Goal: Task Accomplishment & Management: Manage account settings

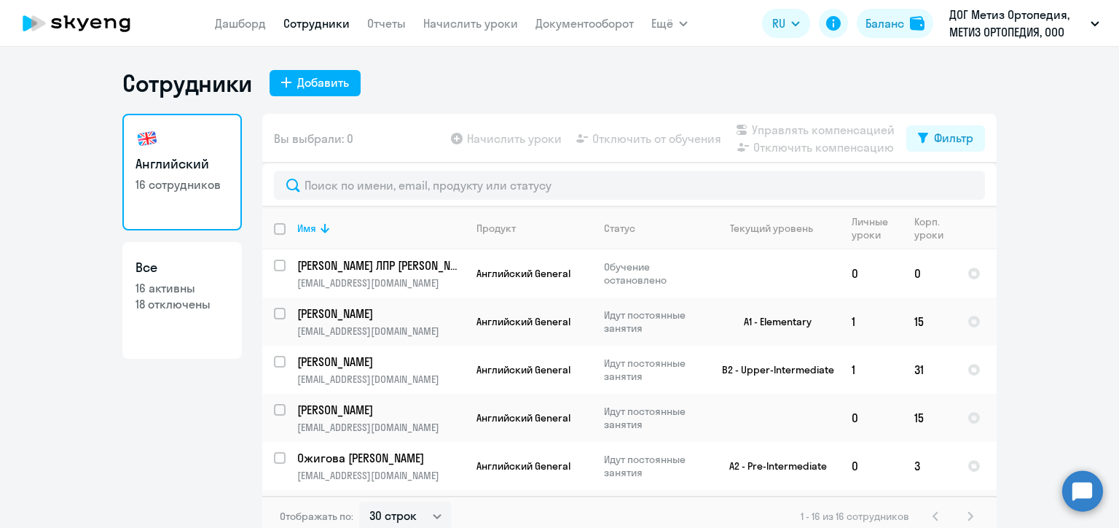
select select "30"
click at [307, 26] on link "Сотрудники" at bounding box center [316, 23] width 66 height 15
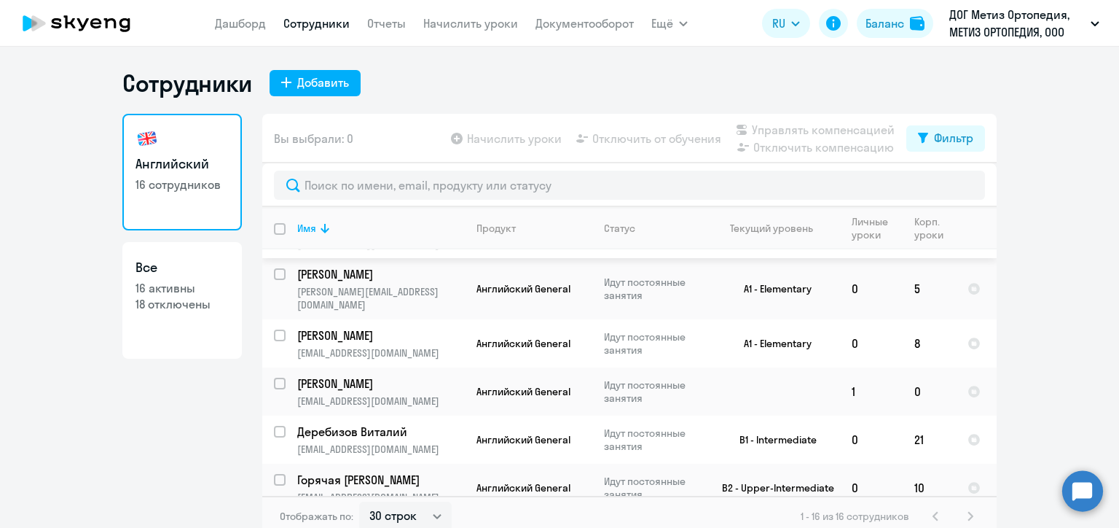
scroll to position [364, 0]
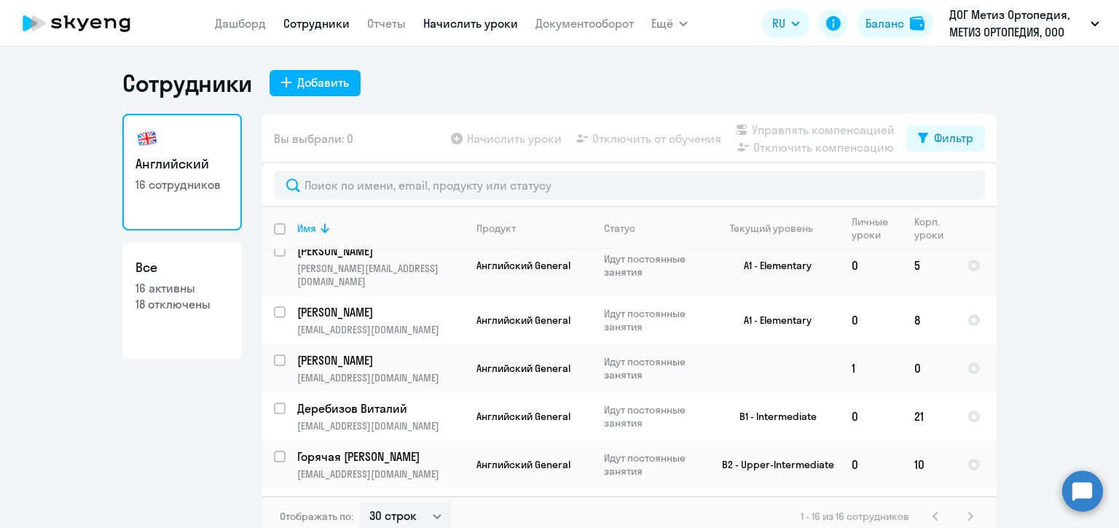
click at [489, 26] on link "Начислить уроки" at bounding box center [470, 23] width 95 height 15
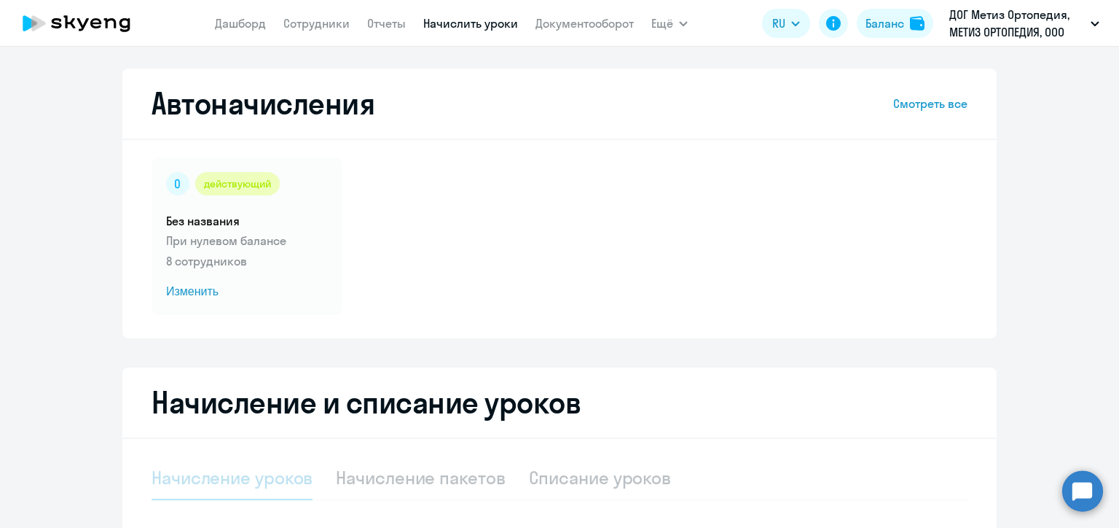
select select "10"
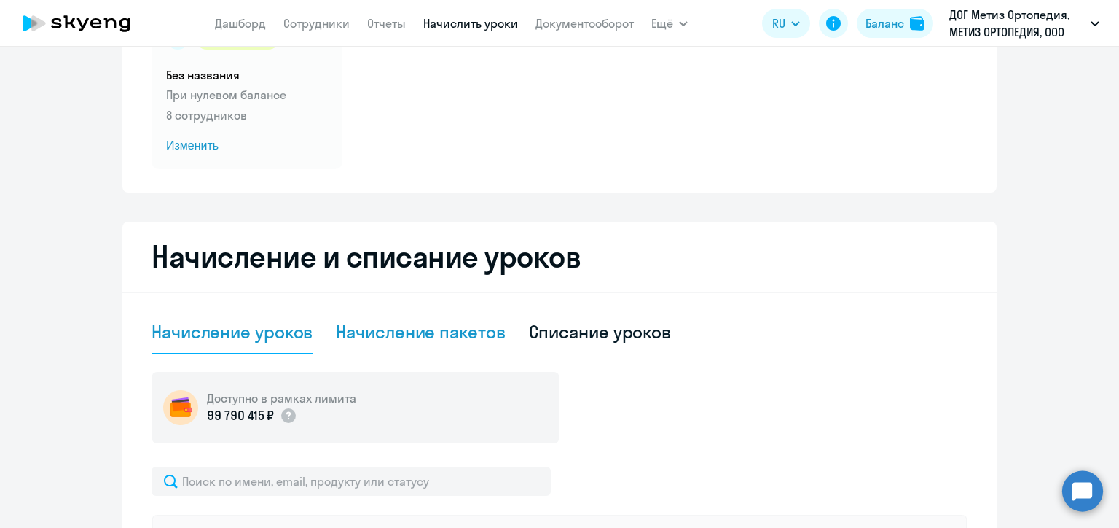
scroll to position [219, 0]
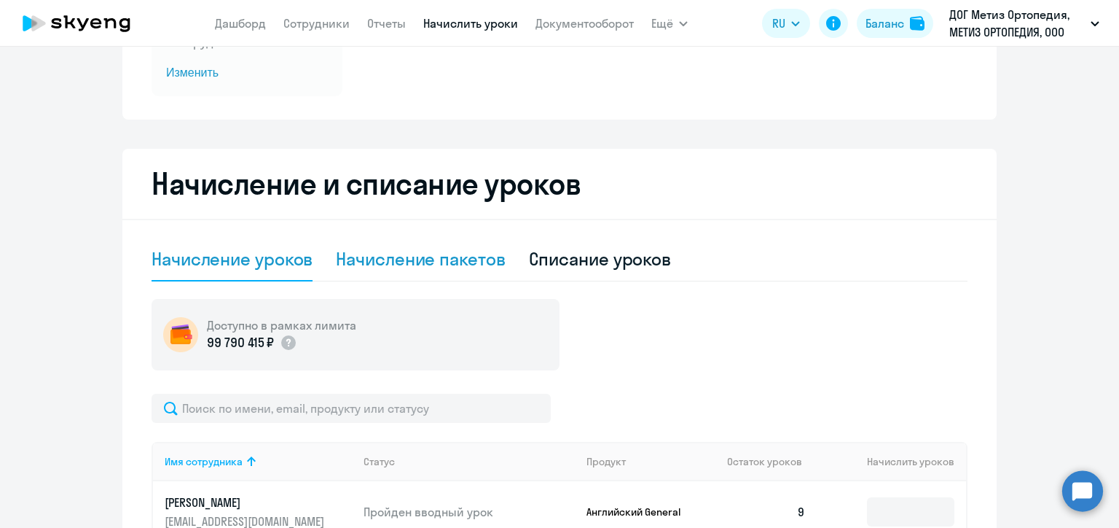
click at [425, 254] on div "Начисление пакетов" at bounding box center [420, 258] width 169 height 23
select select "10"
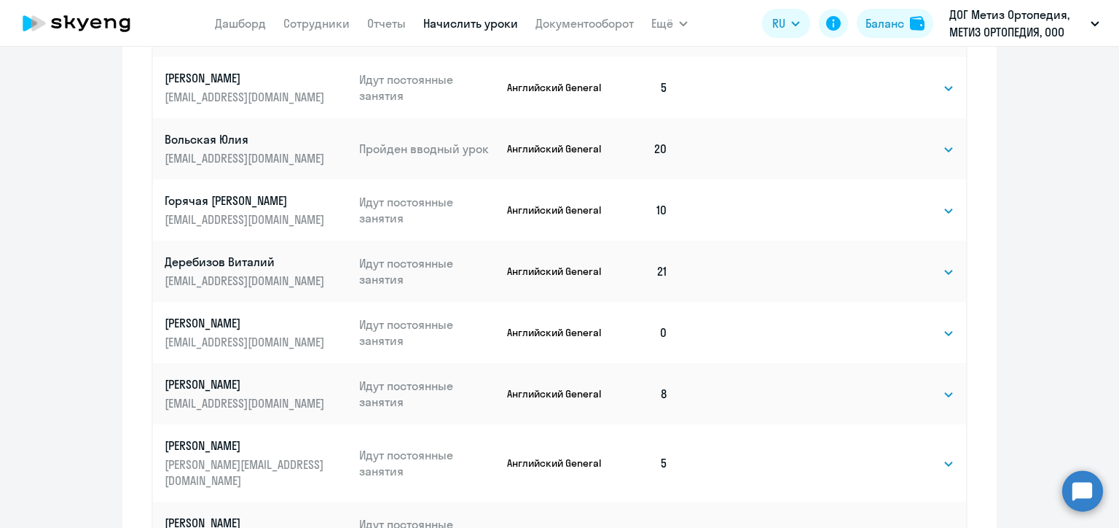
scroll to position [801, 0]
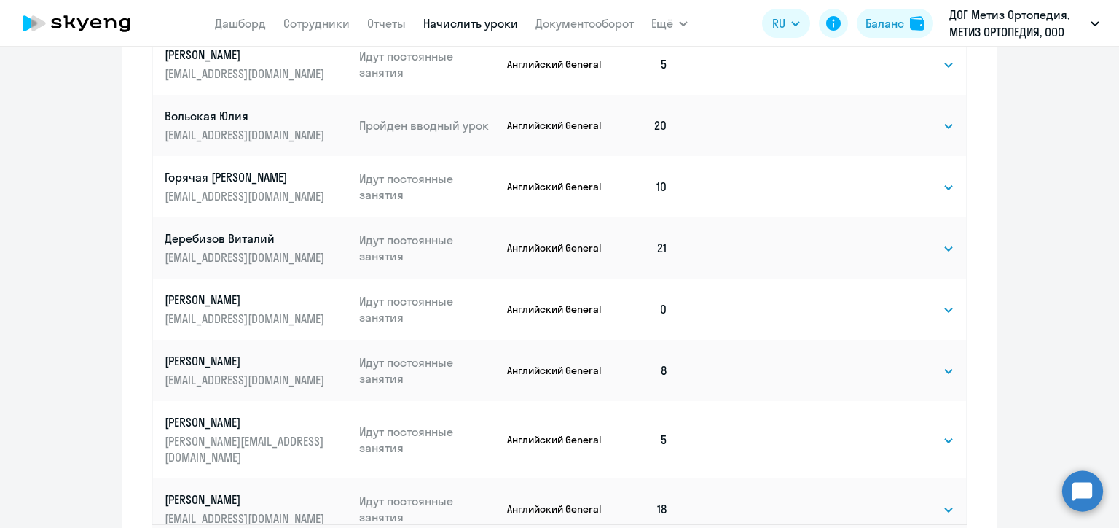
click at [662, 307] on td "0" at bounding box center [642, 308] width 74 height 61
click at [905, 310] on select "Выбрать 4 8 16 32 64 96 128" at bounding box center [925, 309] width 60 height 17
click at [274, 312] on p "[EMAIL_ADDRESS][DOMAIN_NAME]" at bounding box center [246, 318] width 163 height 16
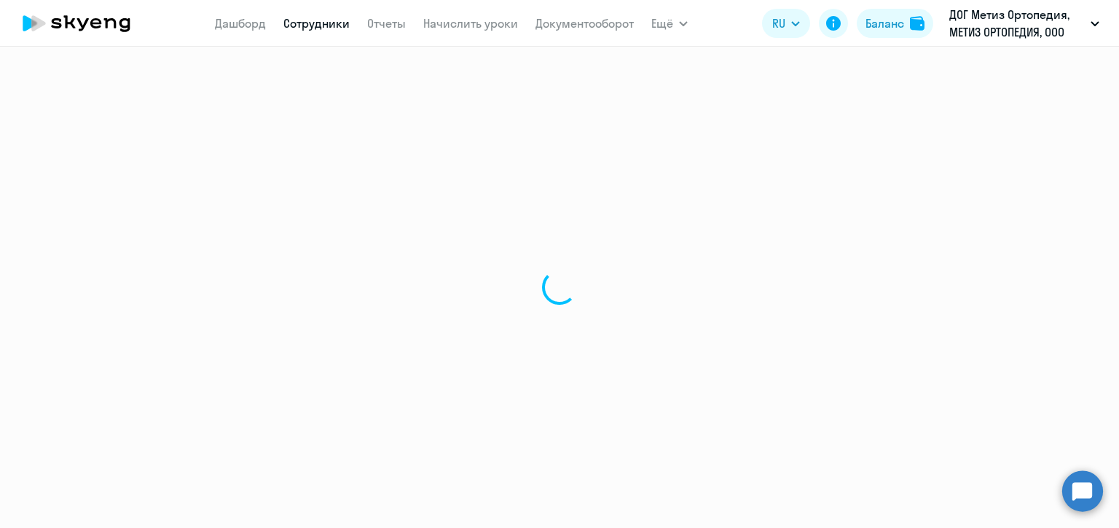
select select "english"
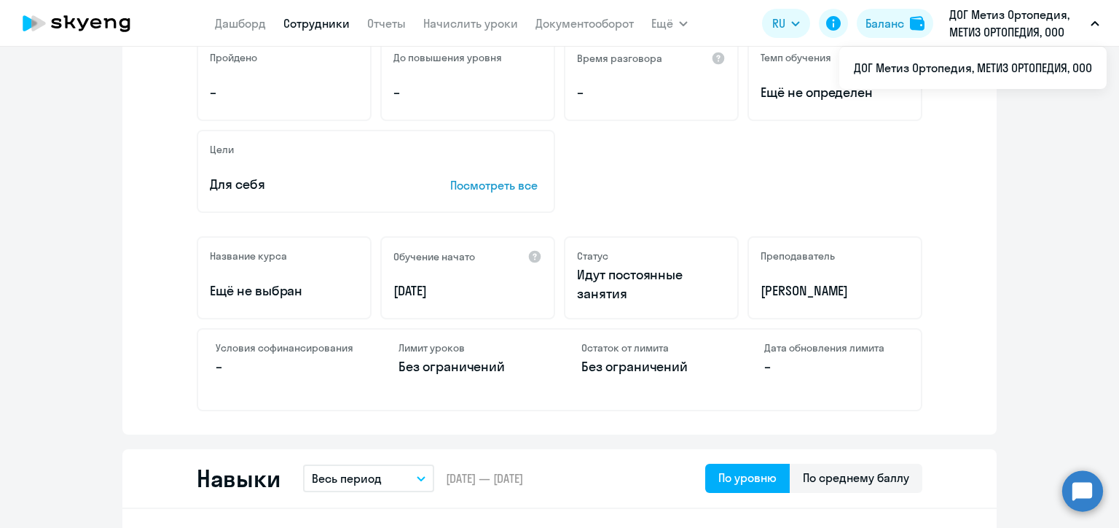
scroll to position [146, 0]
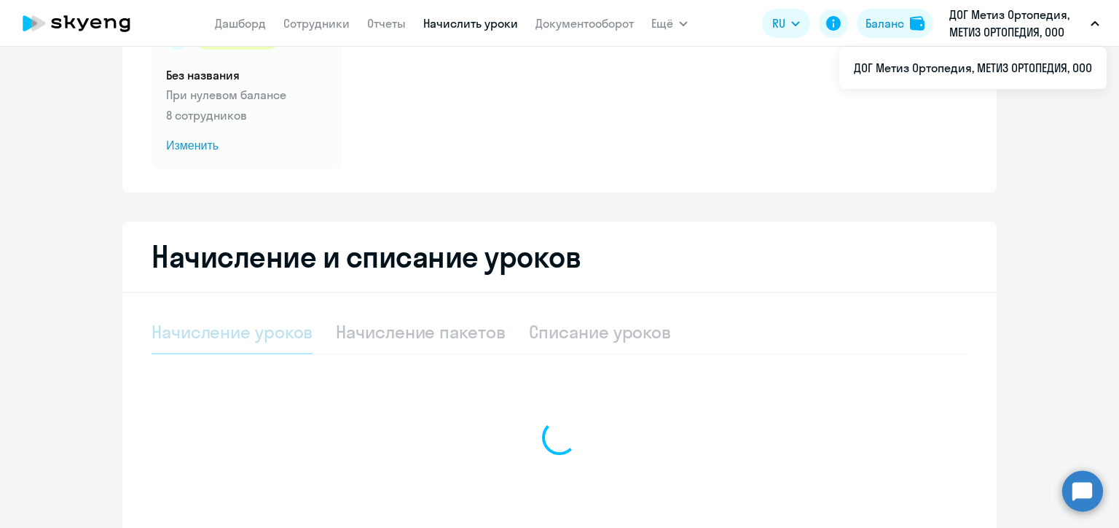
select select "10"
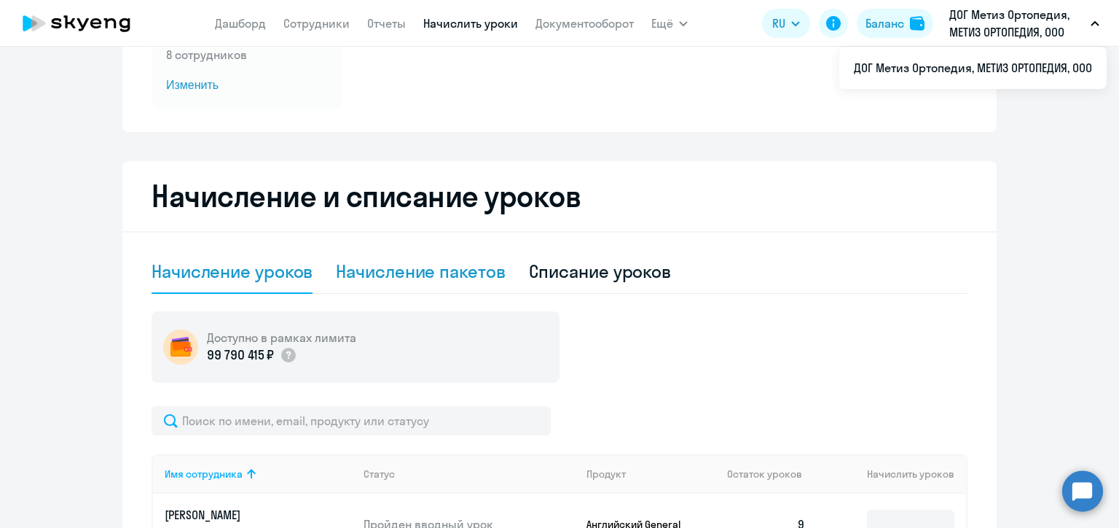
scroll to position [291, 0]
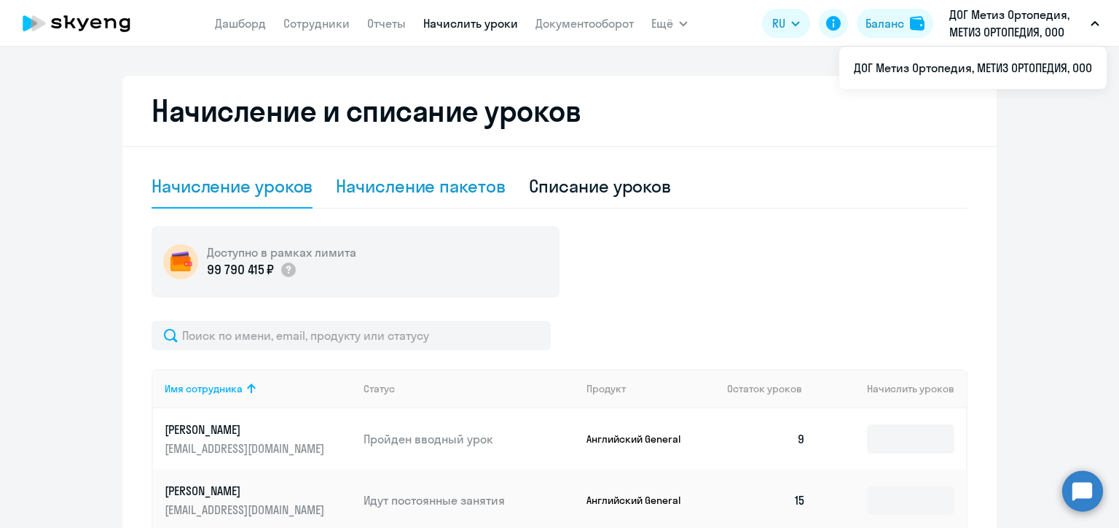
click at [456, 191] on div "Начисление пакетов" at bounding box center [420, 185] width 169 height 23
select select "10"
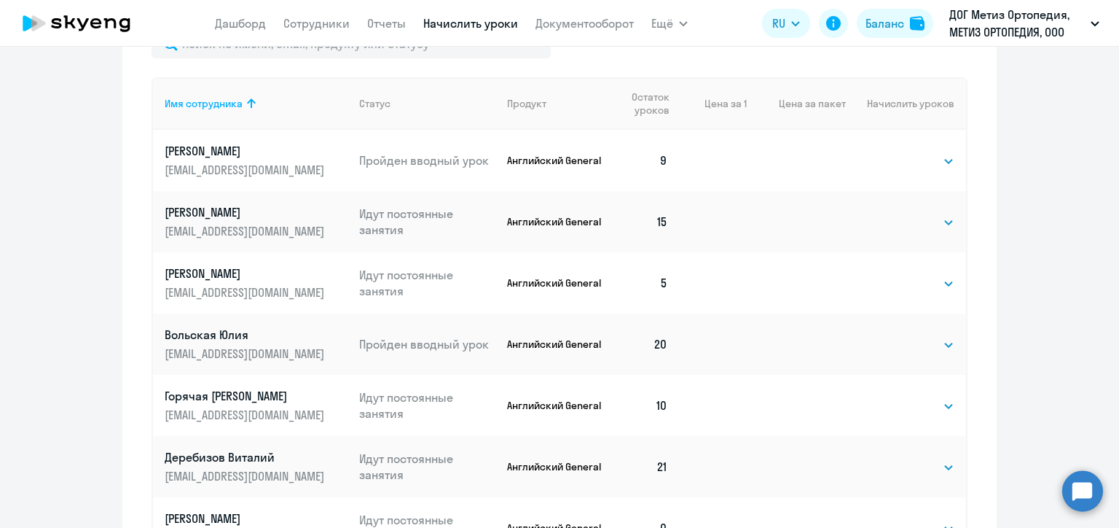
scroll to position [729, 0]
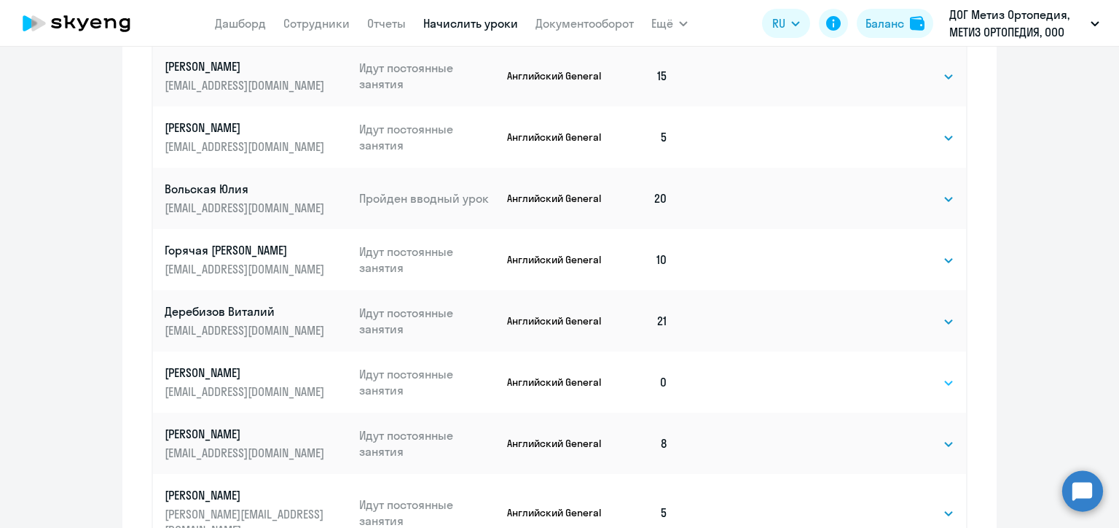
click at [933, 385] on select "Выбрать 4 8 16 32 64 96 128" at bounding box center [925, 382] width 60 height 17
click at [1021, 263] on ng-component "Автоначисления Смотреть все действующий Без названия При нулевом балансе 8 сотр…" at bounding box center [559, 0] width 1119 height 1320
click at [660, 197] on td "20" at bounding box center [642, 198] width 74 height 61
click at [905, 201] on select "Выбрать 4 8 16 32 64 96 128" at bounding box center [925, 198] width 60 height 17
click at [1061, 242] on ng-component "Автоначисления Смотреть все действующий Без названия При нулевом балансе 8 сотр…" at bounding box center [559, 0] width 1119 height 1320
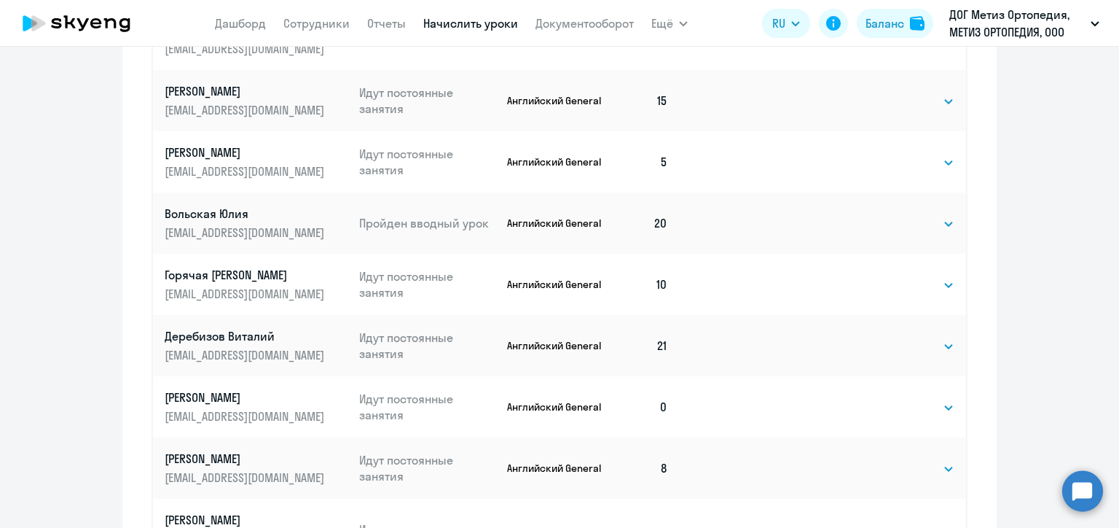
scroll to position [701, 0]
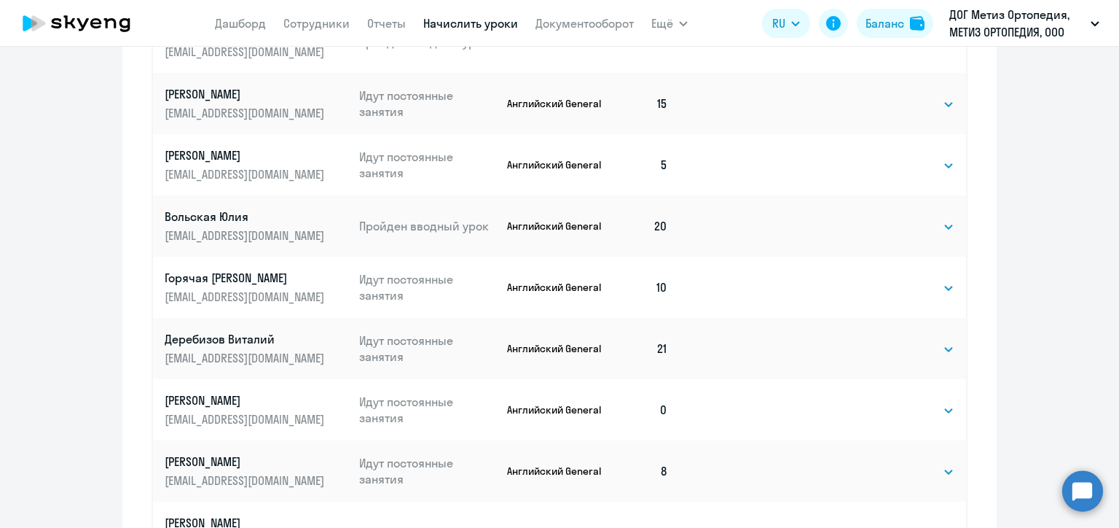
click at [659, 409] on td "0" at bounding box center [642, 409] width 74 height 61
click at [424, 405] on p "Идут постоянные занятия" at bounding box center [427, 409] width 137 height 32
click at [659, 404] on td "0" at bounding box center [642, 409] width 74 height 61
click at [789, 407] on td at bounding box center [796, 409] width 99 height 61
click at [933, 407] on select "Выбрать 4 8 16 32 64 96 128" at bounding box center [925, 409] width 60 height 17
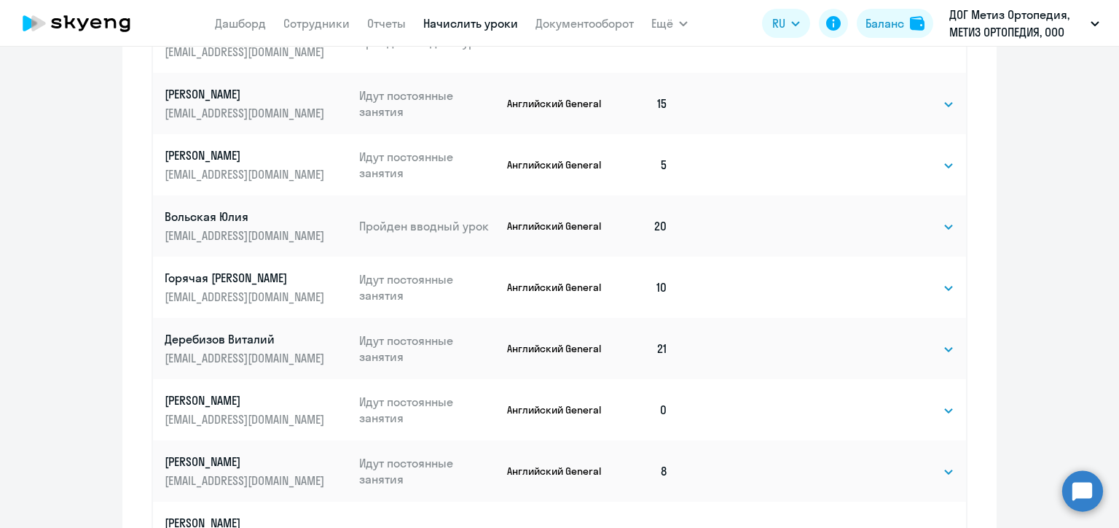
click at [1028, 306] on ng-component "Автоначисления Смотреть все действующий Без названия При нулевом балансе 8 сотр…" at bounding box center [559, 28] width 1119 height 1320
click at [218, 404] on p "[PERSON_NAME]" at bounding box center [246, 400] width 163 height 16
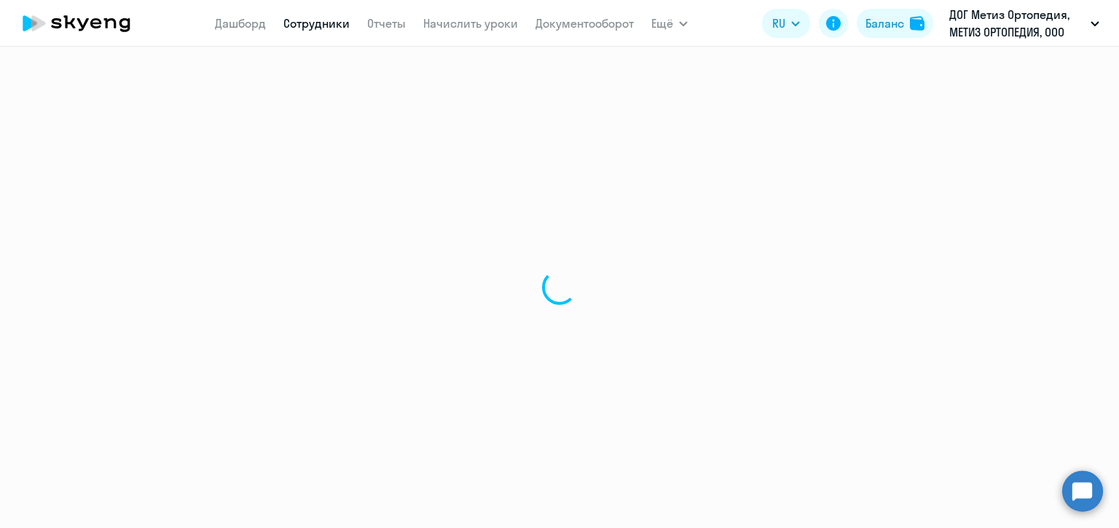
select select "english"
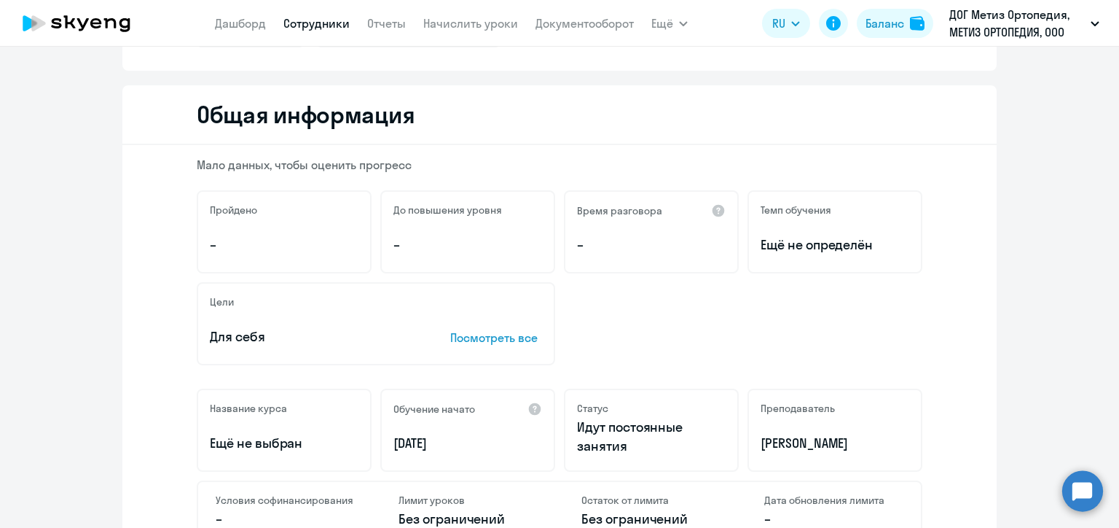
scroll to position [73, 0]
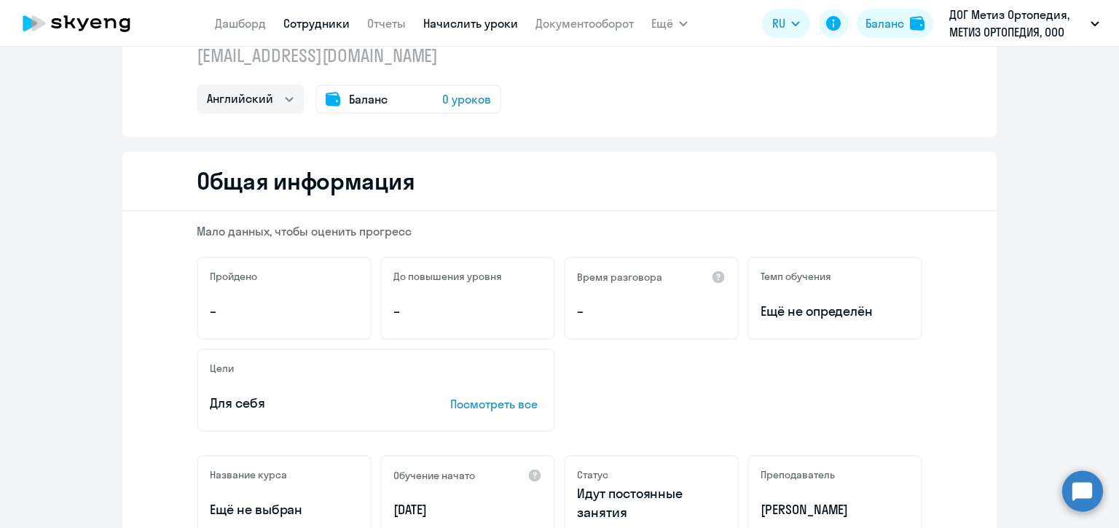
click at [485, 23] on link "Начислить уроки" at bounding box center [470, 23] width 95 height 15
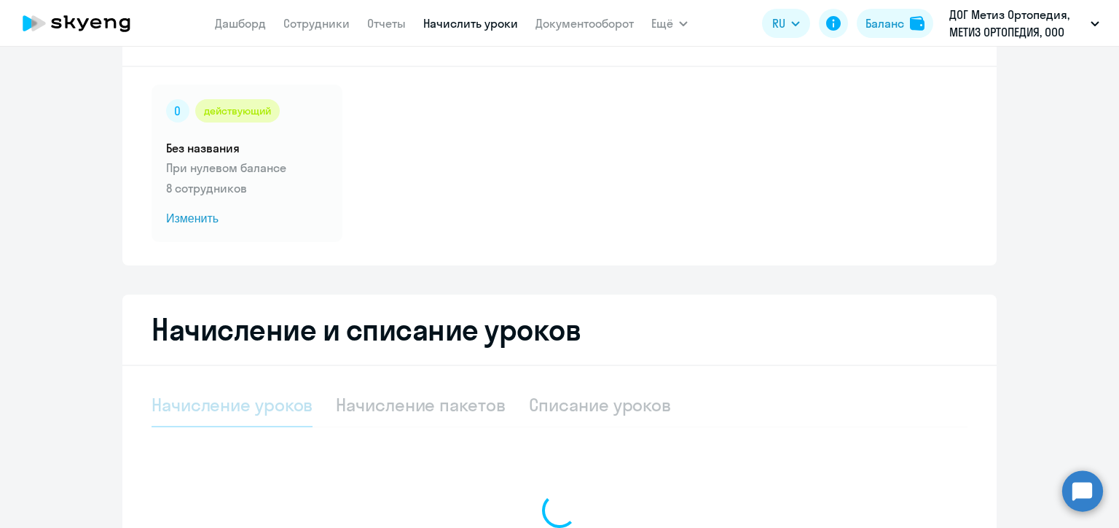
select select "10"
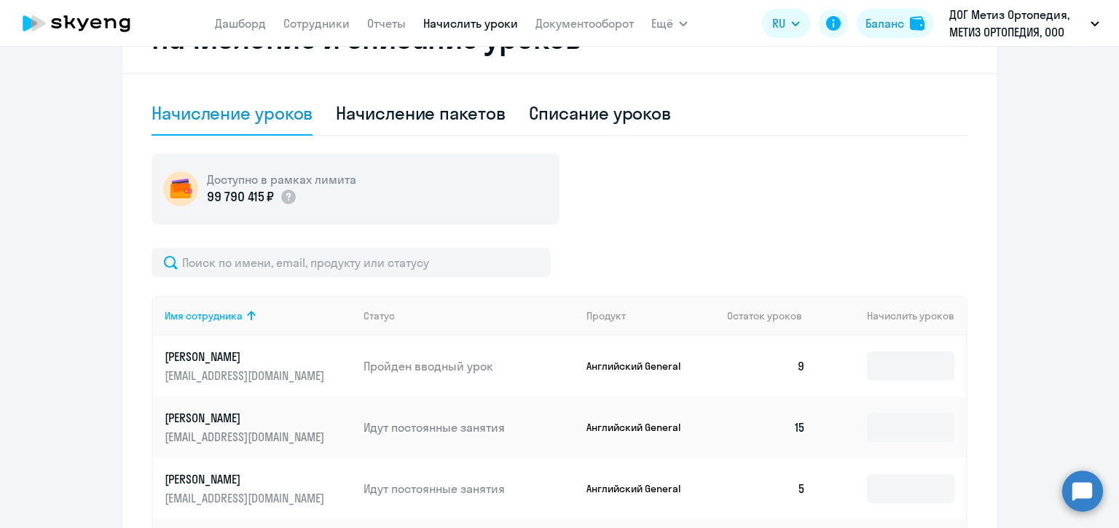
scroll to position [437, 0]
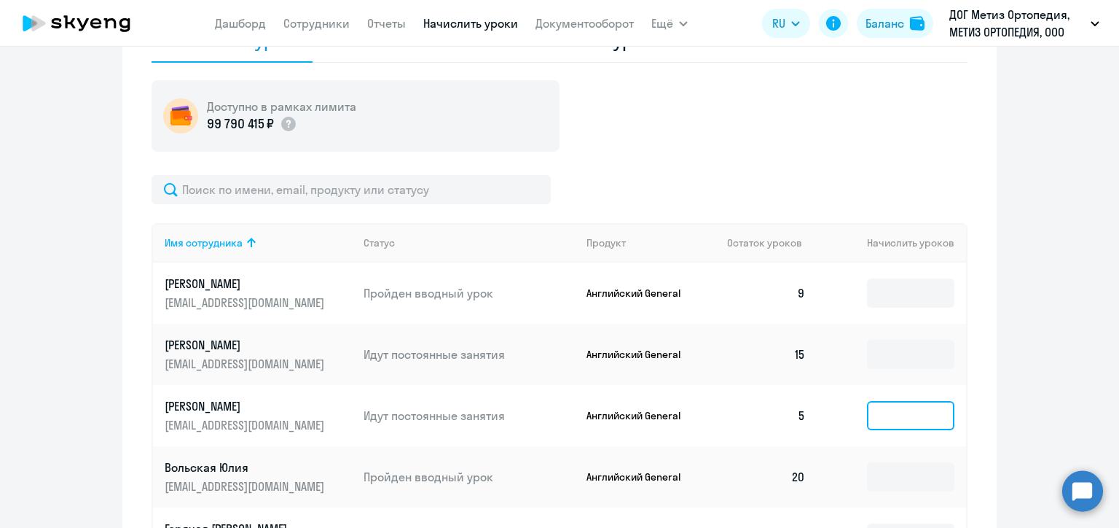
click at [913, 412] on input at bounding box center [910, 415] width 87 height 29
click at [987, 363] on div "Начисление и списание уроков Начисление уроков Начисление пакетов Списание урок…" at bounding box center [559, 441] width 874 height 1022
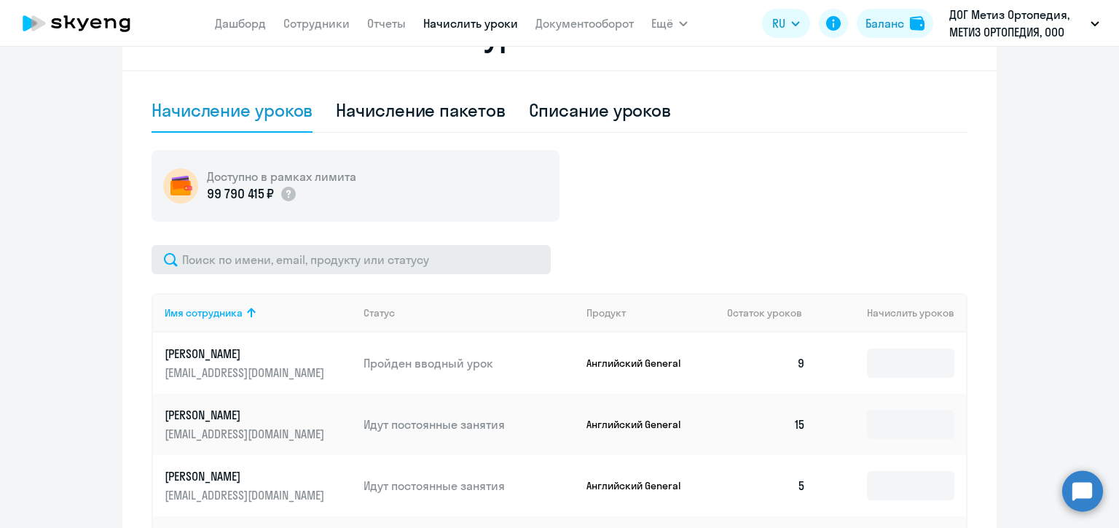
scroll to position [364, 0]
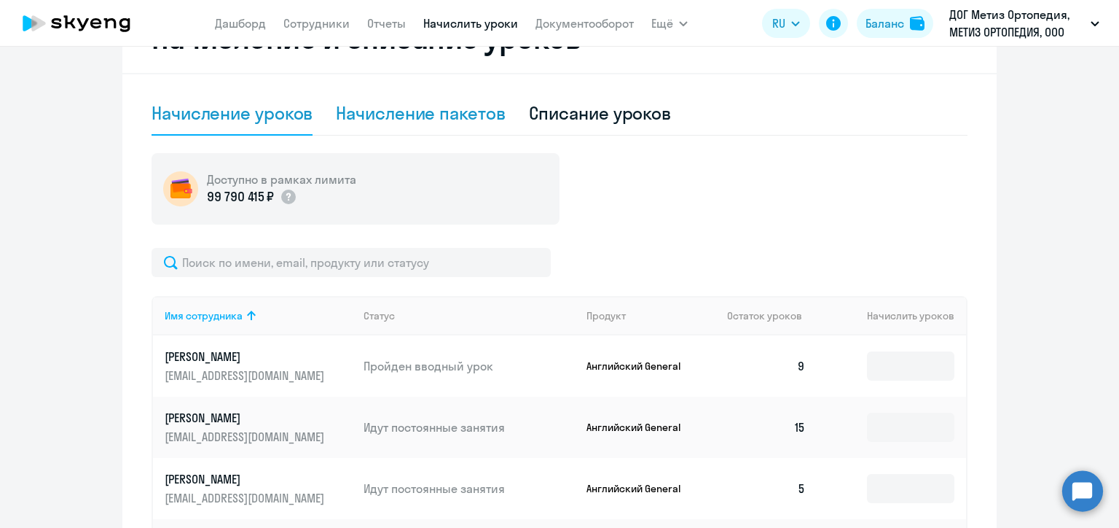
click at [444, 121] on div "Начисление пакетов" at bounding box center [420, 112] width 169 height 23
select select "10"
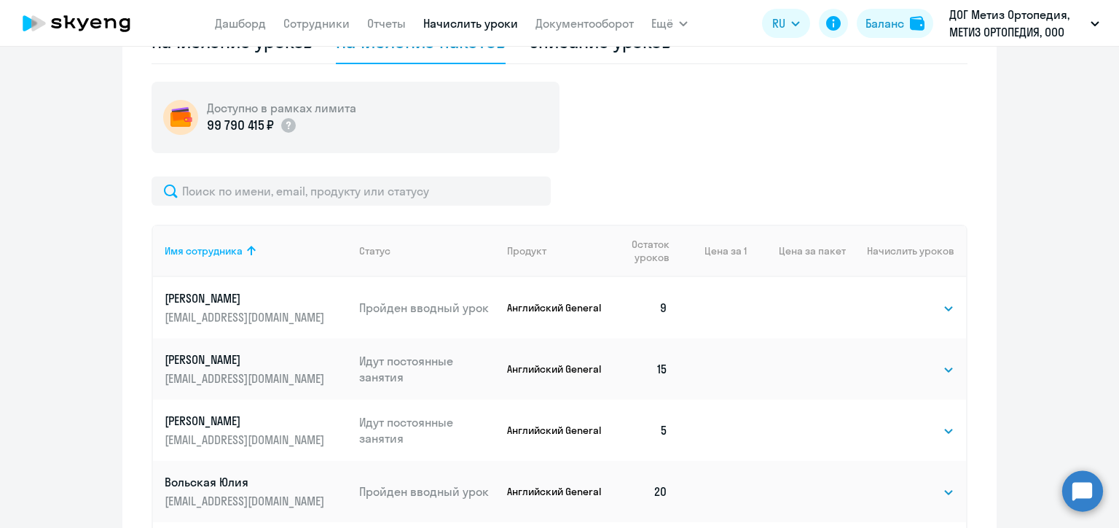
scroll to position [219, 0]
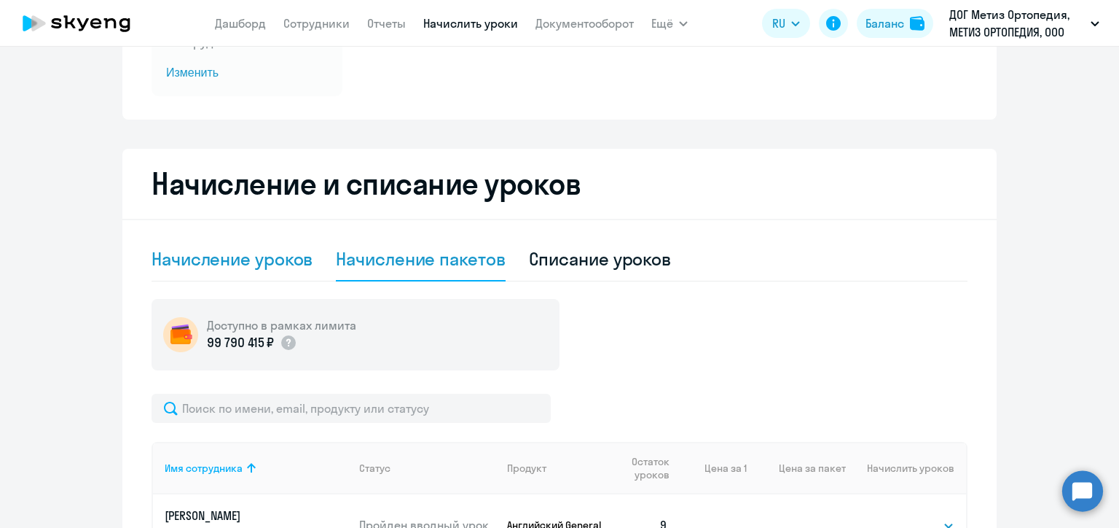
click at [198, 254] on div "Начисление уроков" at bounding box center [232, 258] width 161 height 23
select select "10"
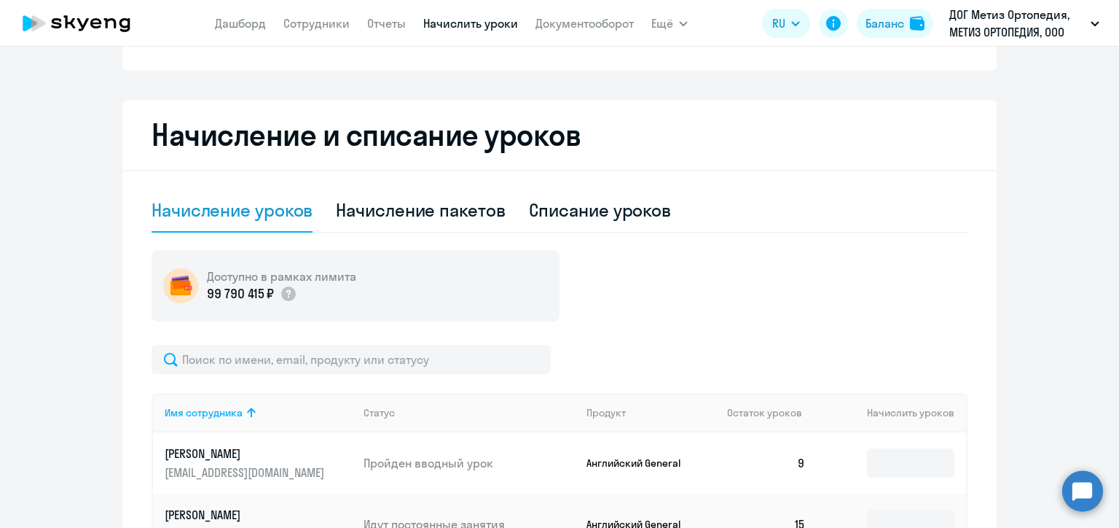
scroll to position [291, 0]
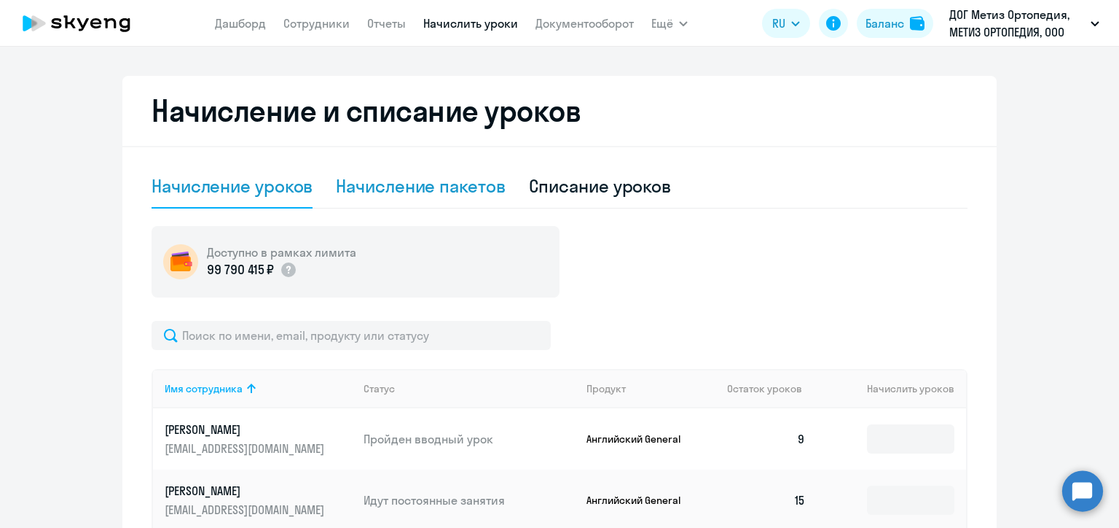
click at [404, 174] on div "Начисление пакетов" at bounding box center [420, 185] width 169 height 23
select select "10"
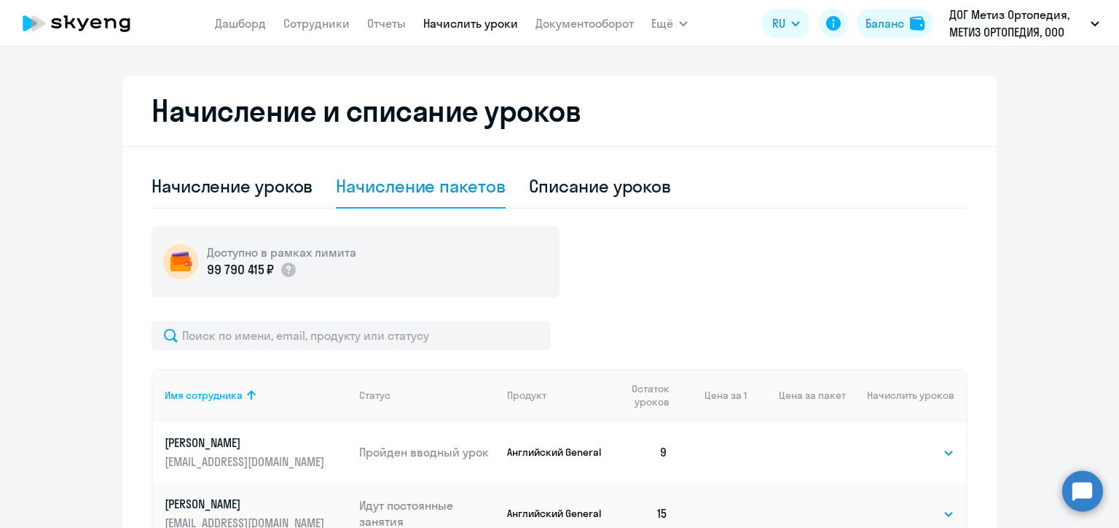
click at [441, 192] on div "Начисление пакетов" at bounding box center [420, 185] width 169 height 23
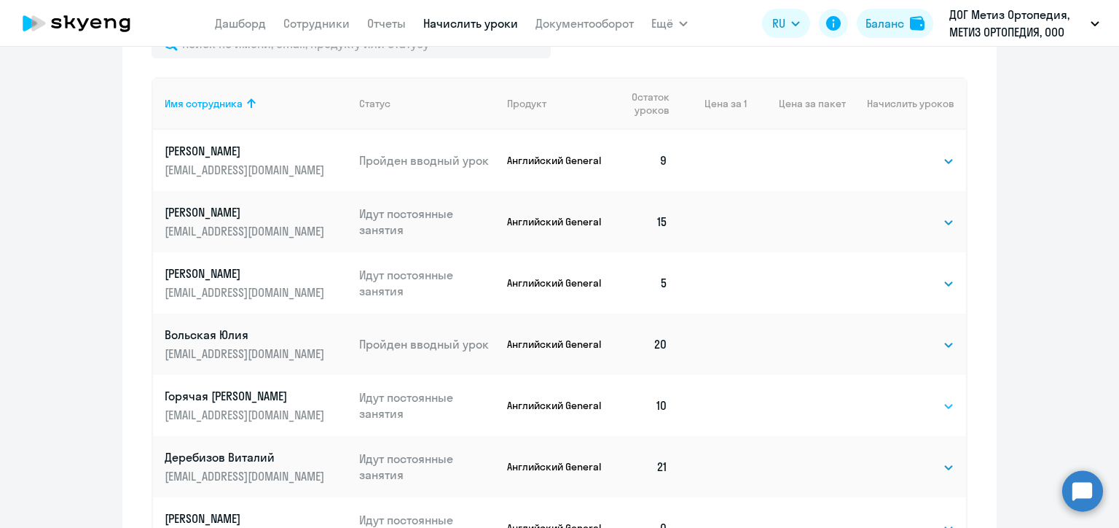
scroll to position [364, 0]
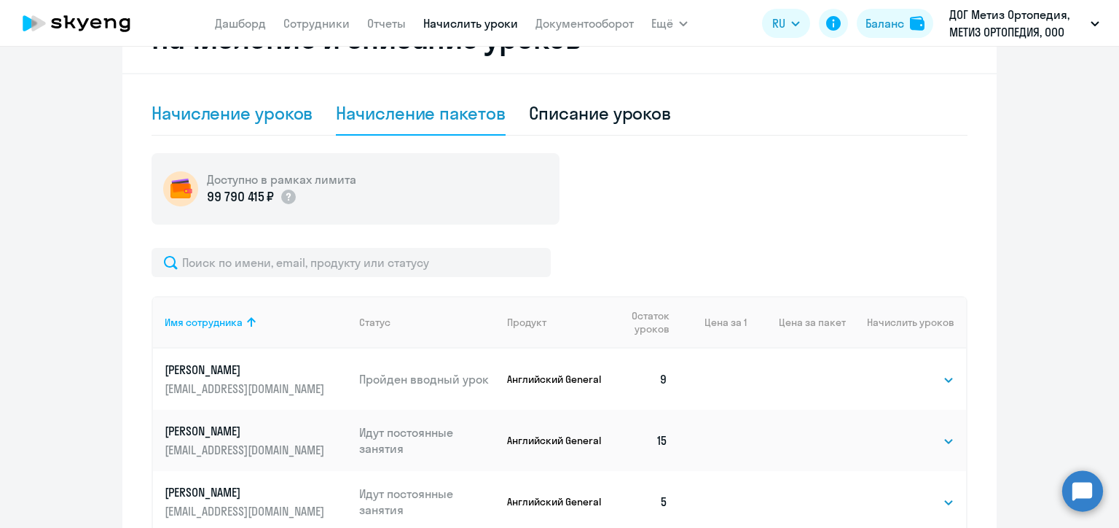
click at [243, 128] on div "Начисление уроков" at bounding box center [232, 114] width 161 height 44
select select "10"
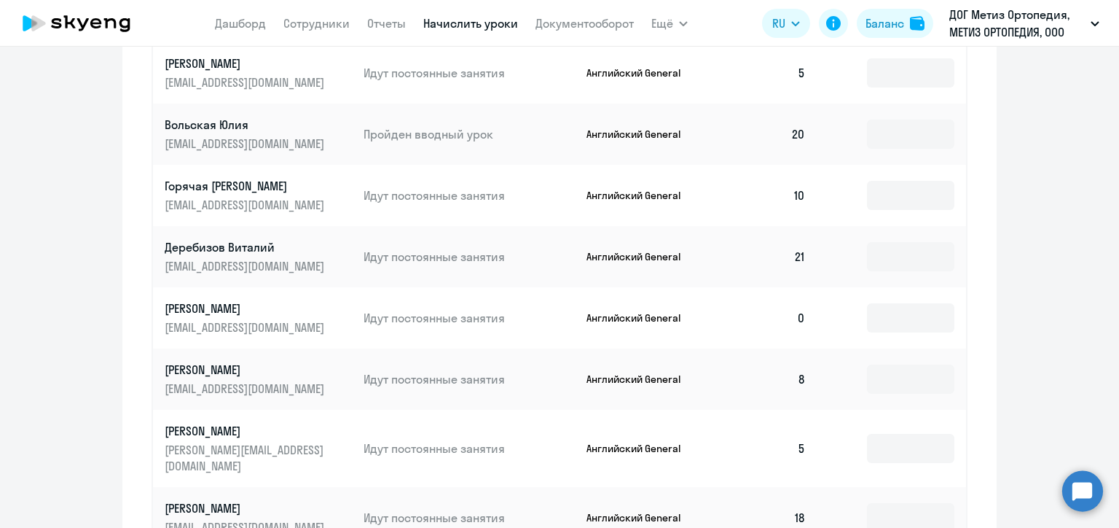
scroll to position [801, 0]
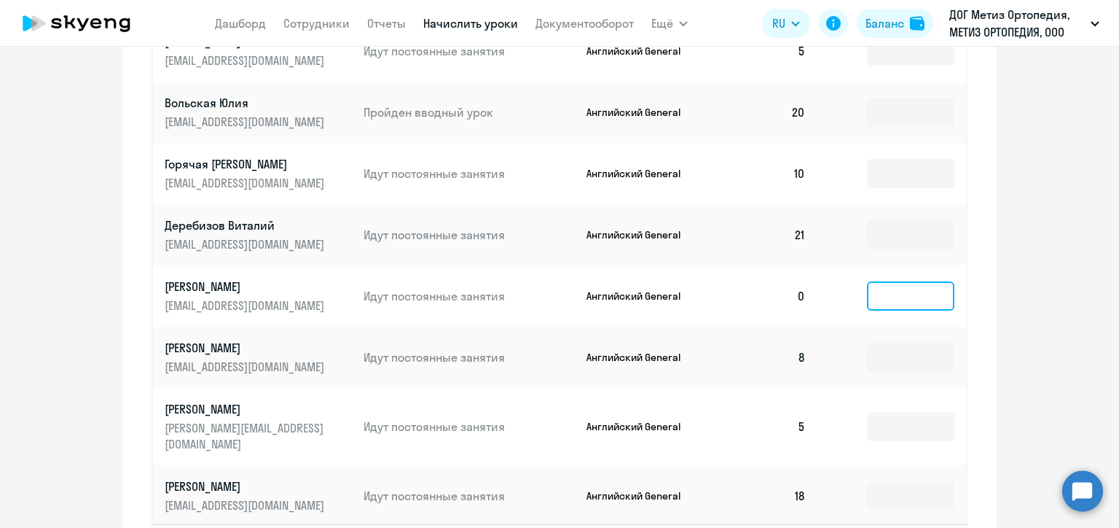
click at [938, 304] on input at bounding box center [910, 295] width 87 height 29
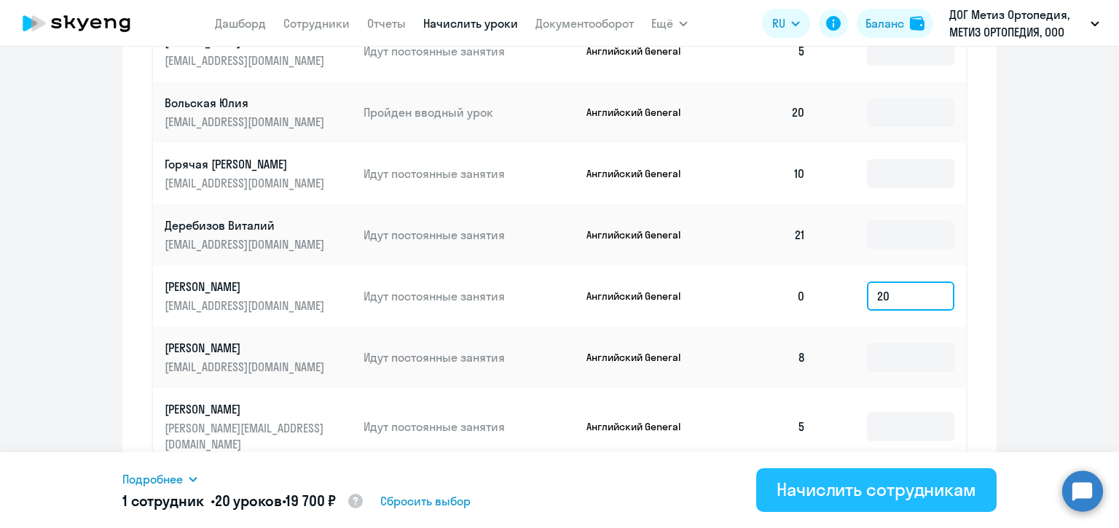
type input "20"
click at [892, 495] on div "Начислить сотрудникам" at bounding box center [877, 488] width 200 height 23
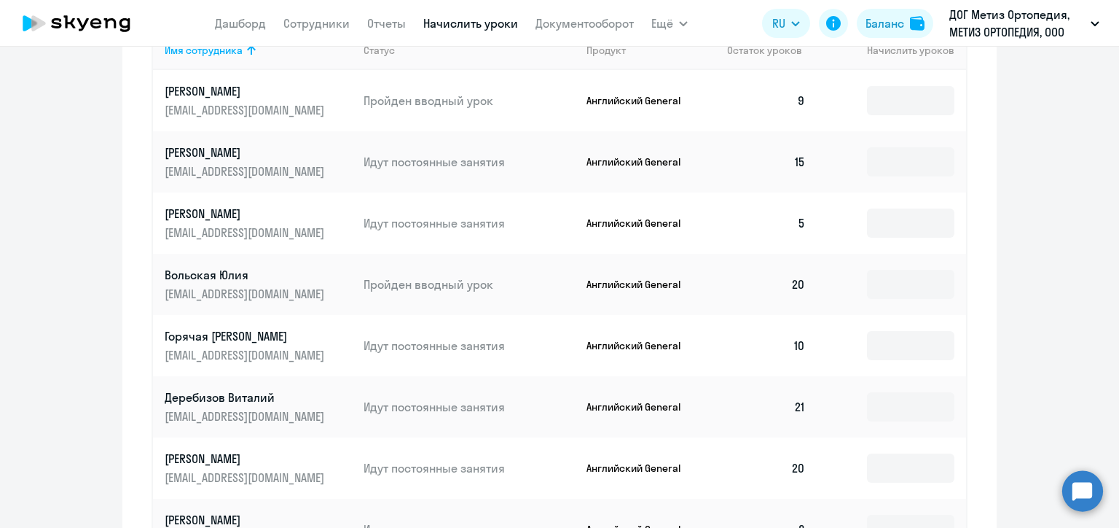
scroll to position [615, 0]
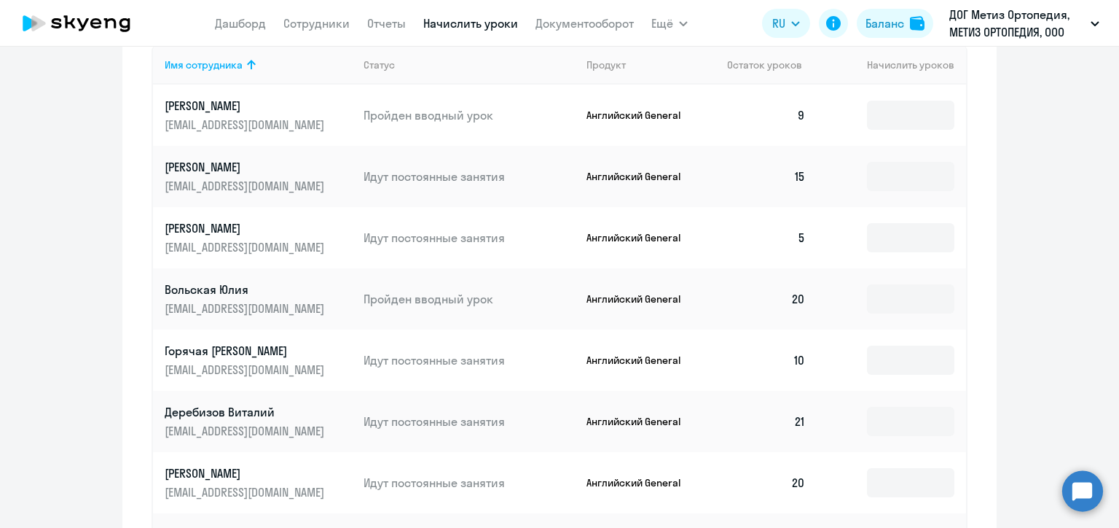
click at [283, 248] on p "[EMAIL_ADDRESS][DOMAIN_NAME]" at bounding box center [246, 247] width 163 height 16
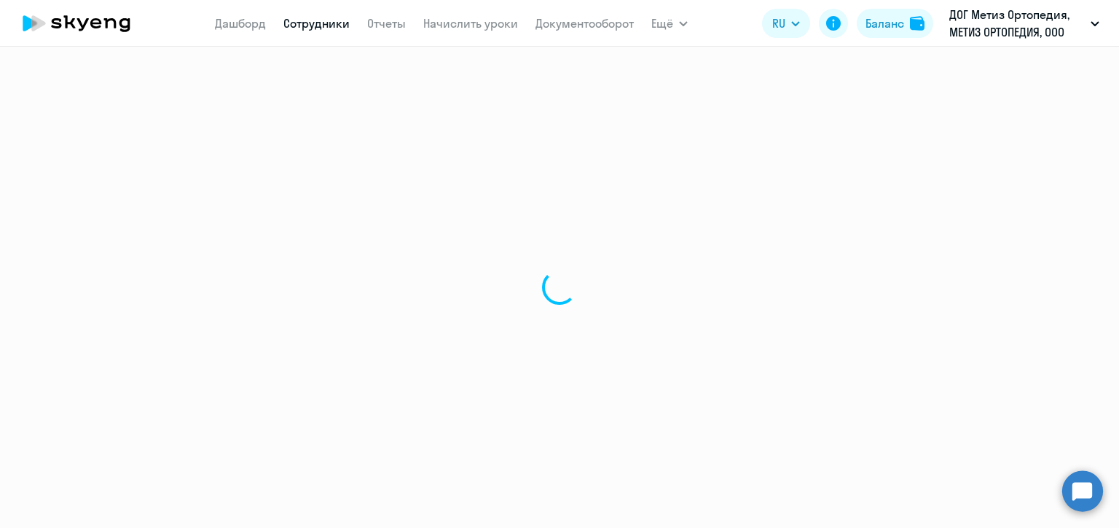
select select "english"
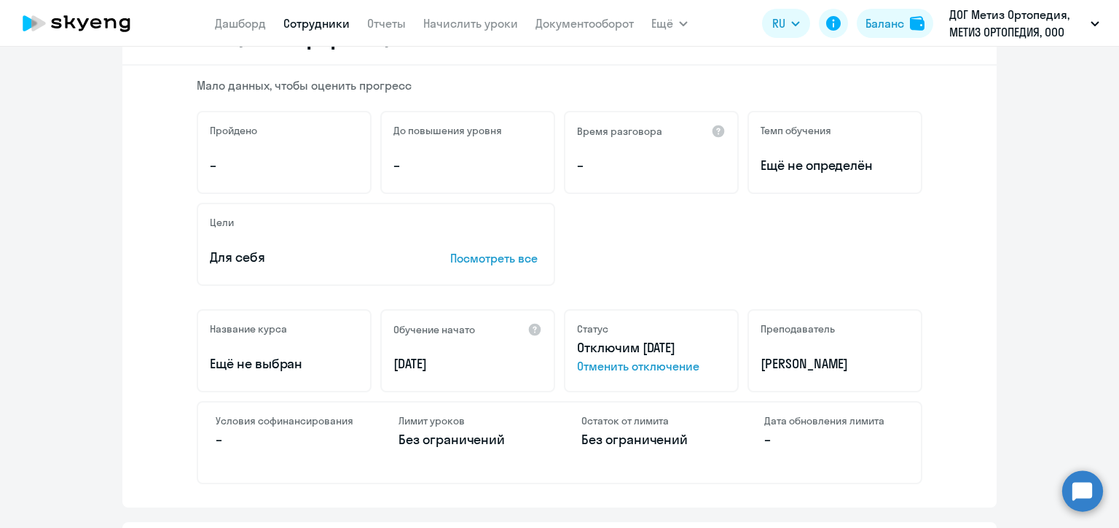
scroll to position [291, 0]
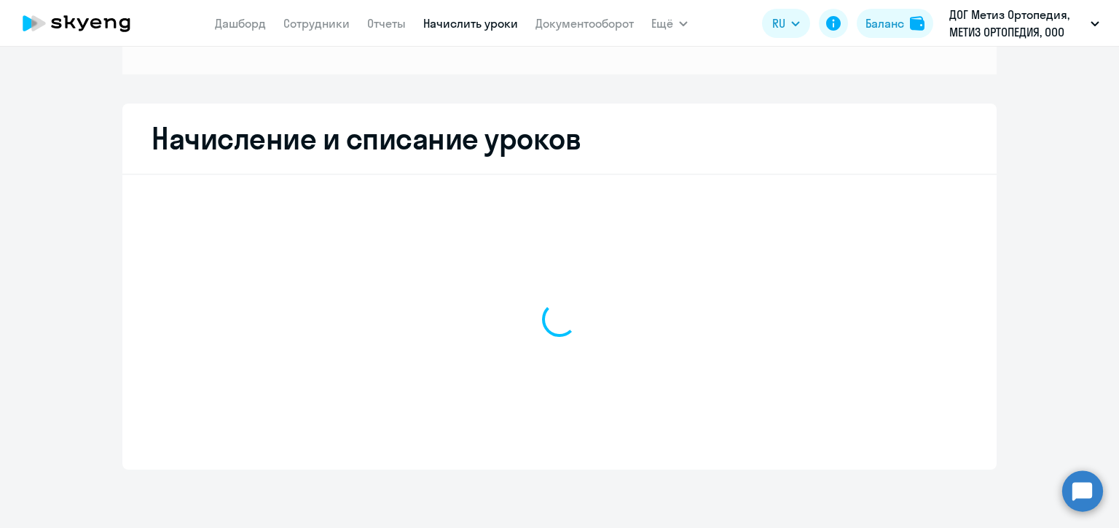
scroll to position [204, 0]
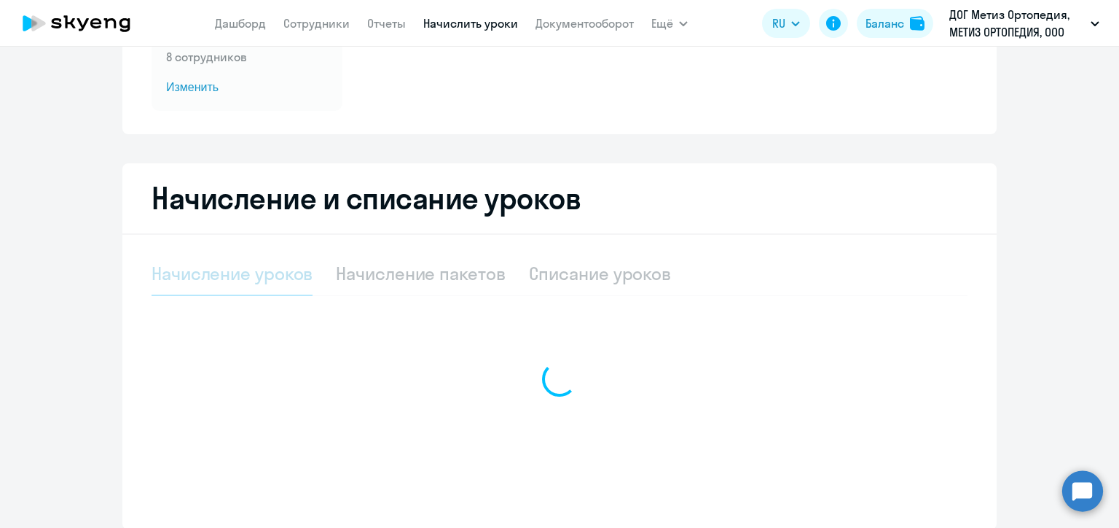
select select "10"
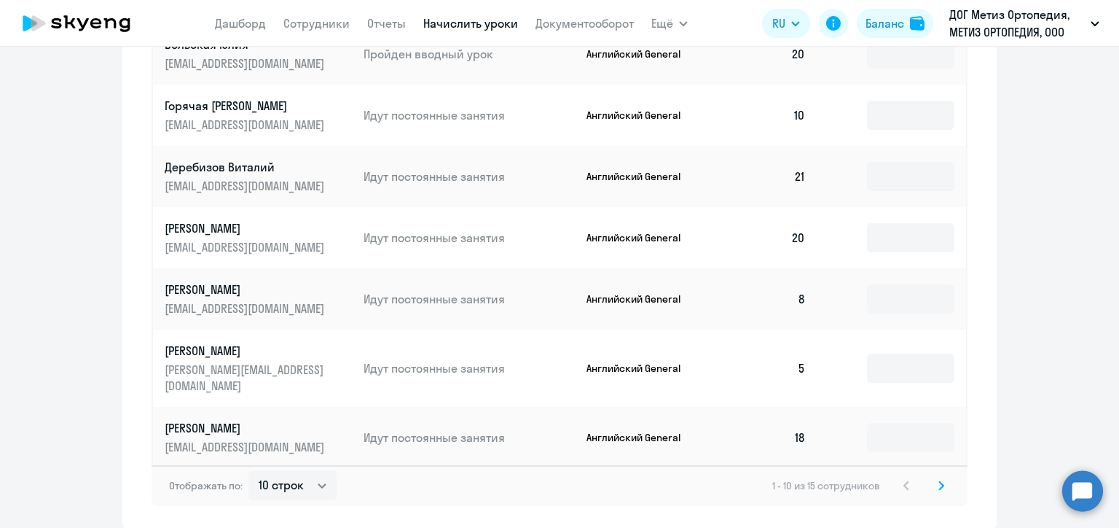
scroll to position [787, 0]
